Goal: Find specific page/section: Find specific page/section

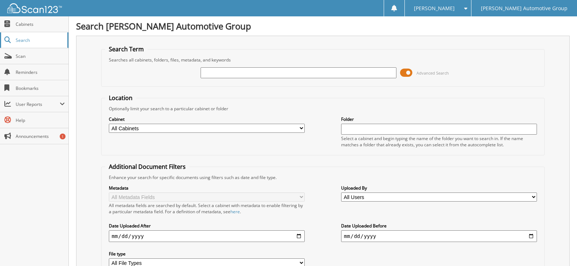
click at [20, 42] on span "Search" at bounding box center [40, 40] width 48 height 6
click at [24, 56] on span "Scan" at bounding box center [40, 56] width 49 height 6
click at [22, 24] on span "Cabinets" at bounding box center [40, 24] width 49 height 6
